Goal: Find specific page/section: Find specific page/section

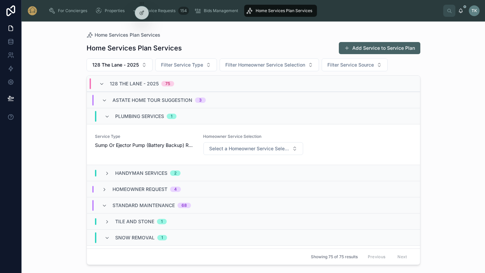
click at [136, 85] on span "128 The Lane - 2025" at bounding box center [134, 83] width 49 height 7
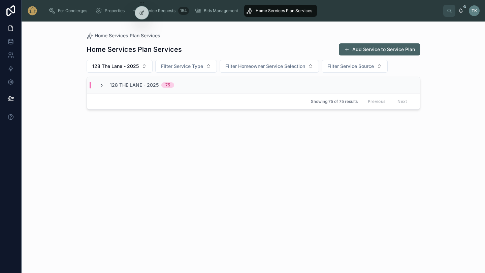
click at [102, 86] on icon at bounding box center [101, 85] width 5 height 5
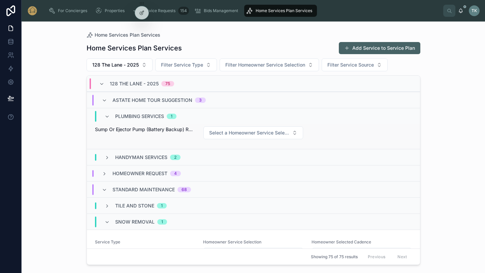
scroll to position [17, 0]
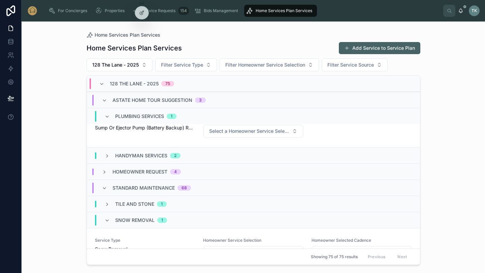
click at [114, 154] on div "Handyman Services 2" at bounding box center [142, 155] width 76 height 7
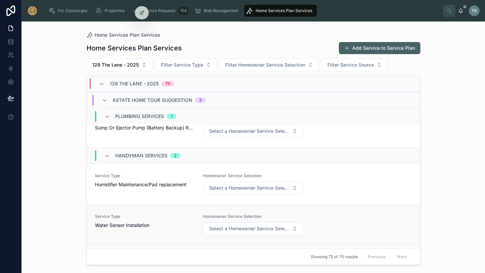
scroll to position [87, 0]
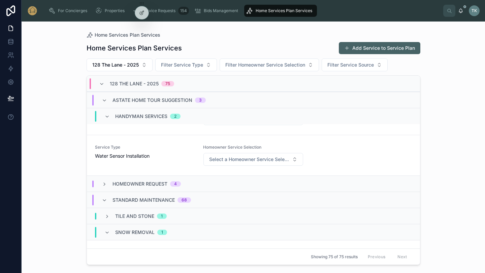
click at [131, 188] on div "Homeowner Request 4" at bounding box center [253, 184] width 333 height 16
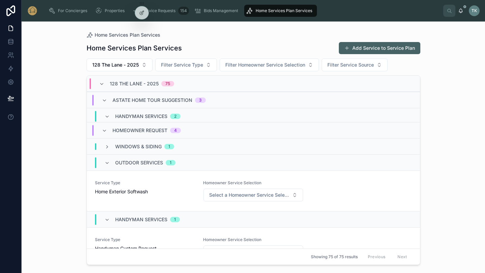
scroll to position [141, 0]
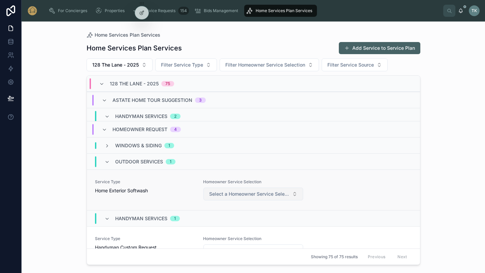
click at [265, 197] on span "Select a Homeowner Service Selection" at bounding box center [249, 194] width 80 height 7
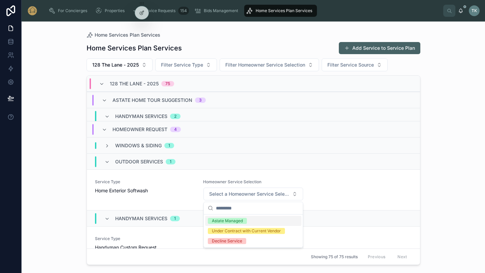
click at [260, 219] on div "Astate Managed" at bounding box center [253, 221] width 96 height 10
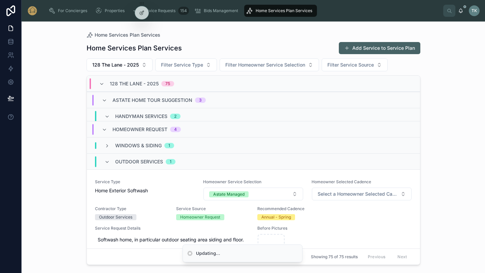
scroll to position [0, 0]
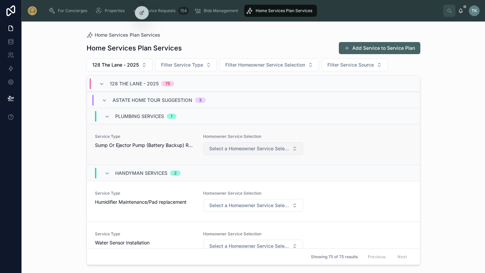
click at [243, 146] on span "Select a Homeowner Service Selection" at bounding box center [249, 148] width 80 height 7
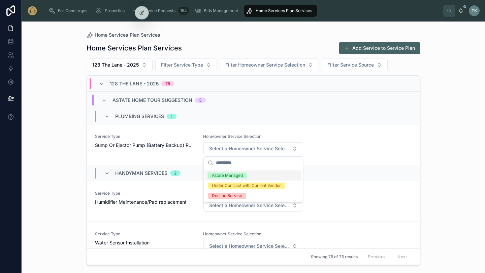
click at [239, 178] on div "Astate Managed" at bounding box center [227, 176] width 31 height 6
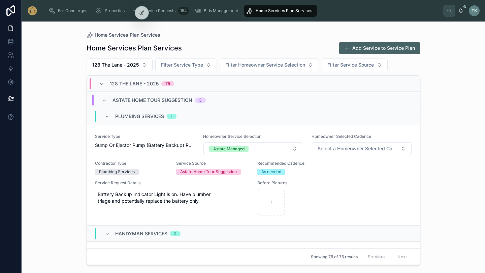
scroll to position [45, 0]
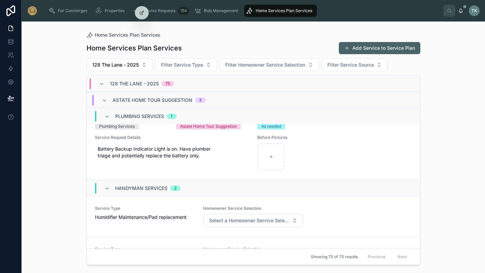
click at [205, 192] on div "Handyman Services 2" at bounding box center [253, 188] width 333 height 16
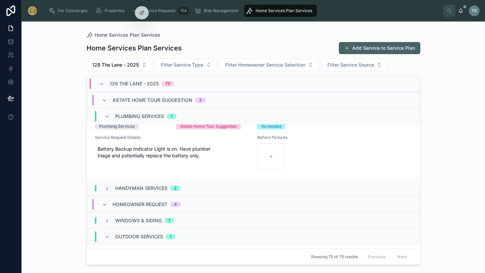
click at [188, 202] on div "Homeowner Request 4" at bounding box center [141, 204] width 95 height 11
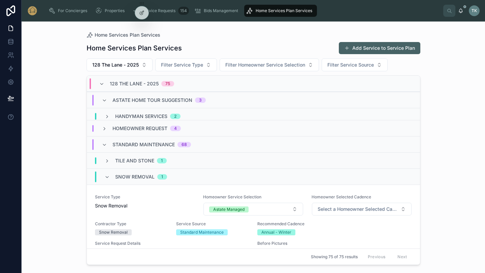
scroll to position [123, 0]
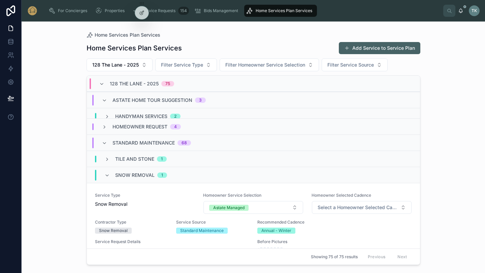
click at [165, 159] on span "1" at bounding box center [162, 158] width 10 height 5
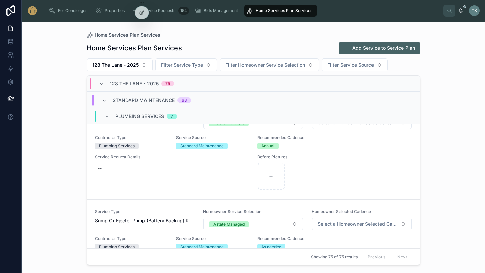
scroll to position [951, 0]
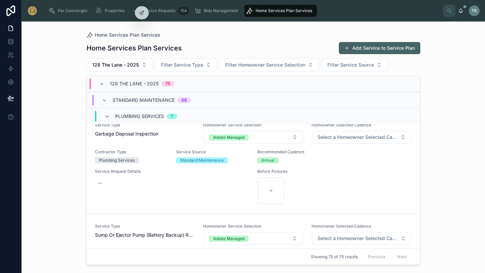
click at [107, 84] on div "128 The Lane - 2025 75" at bounding box center [136, 83] width 75 height 11
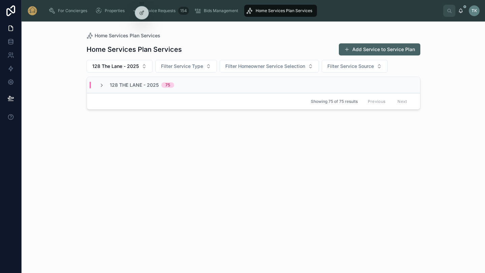
click at [121, 86] on span "128 The Lane - 2025" at bounding box center [134, 85] width 49 height 7
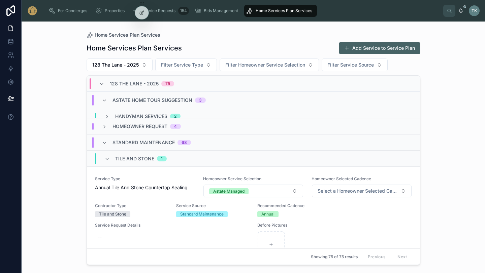
scroll to position [237, 0]
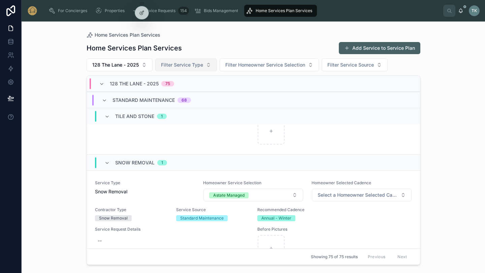
click at [185, 65] on span "Filter Service Type" at bounding box center [182, 65] width 42 height 7
click at [293, 64] on span "Filter Homeowner Service Selection" at bounding box center [265, 65] width 80 height 7
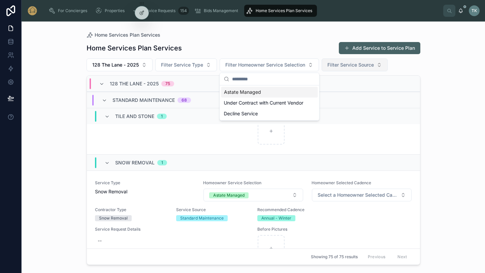
click at [368, 62] on span "Filter Service Source" at bounding box center [350, 65] width 46 height 7
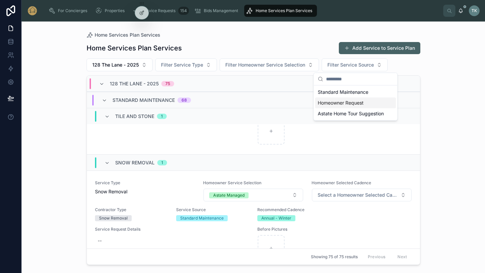
click at [360, 105] on div "Homeowner Request" at bounding box center [355, 103] width 81 height 11
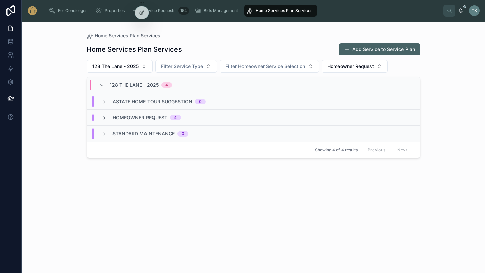
click at [171, 119] on span "4" at bounding box center [175, 117] width 11 height 5
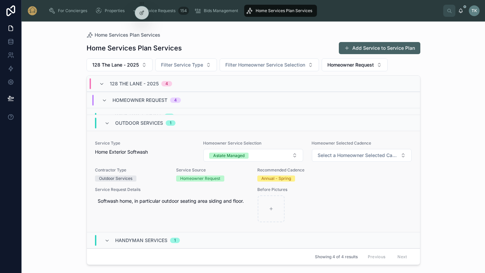
scroll to position [28, 0]
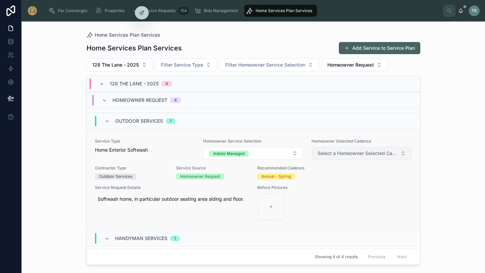
click at [347, 157] on button "Select a Homeowner Selected Cadence" at bounding box center [362, 153] width 100 height 13
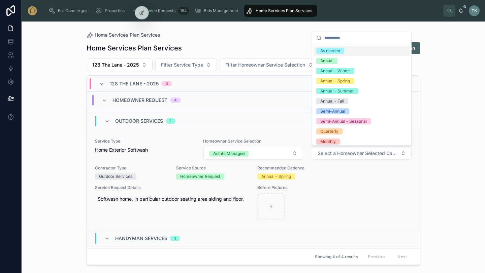
click at [349, 194] on div at bounding box center [334, 206] width 154 height 27
